Goal: Navigation & Orientation: Find specific page/section

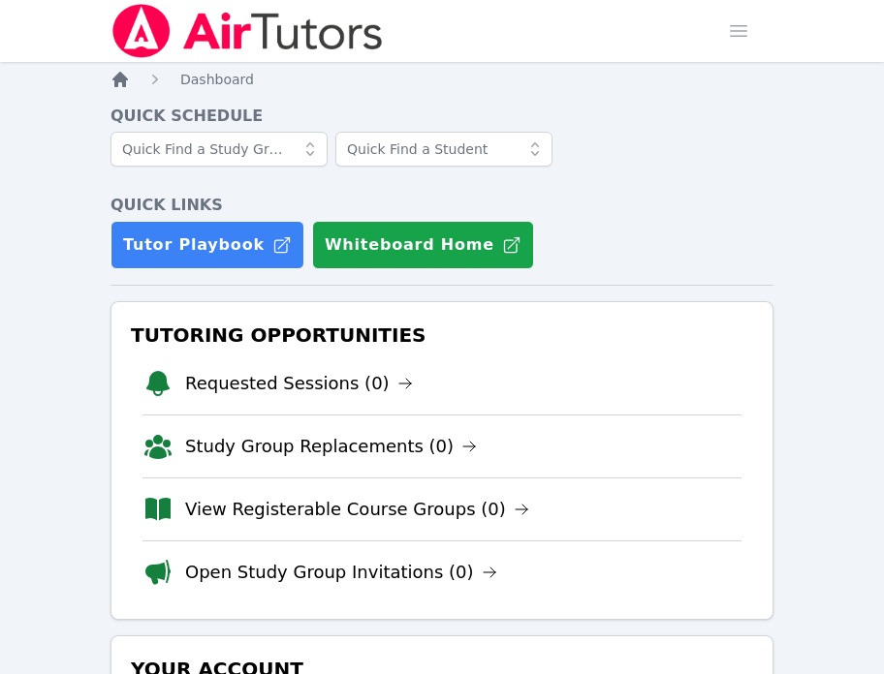
click at [114, 81] on icon "Breadcrumb" at bounding box center [120, 80] width 16 height 16
